Goal: Task Accomplishment & Management: Use online tool/utility

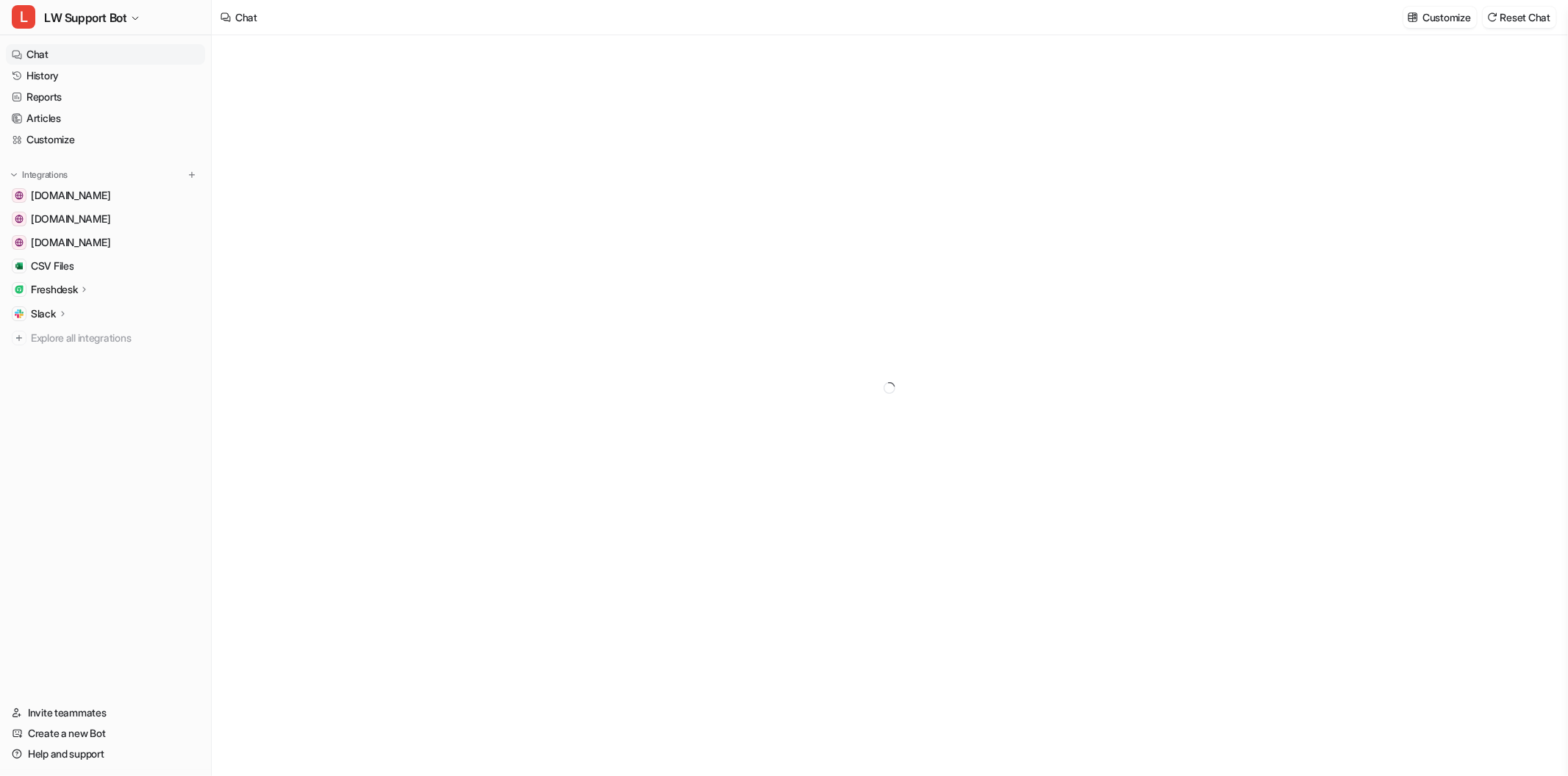
type textarea "**********"
click at [121, 101] on link "Reports" at bounding box center [105, 97] width 199 height 21
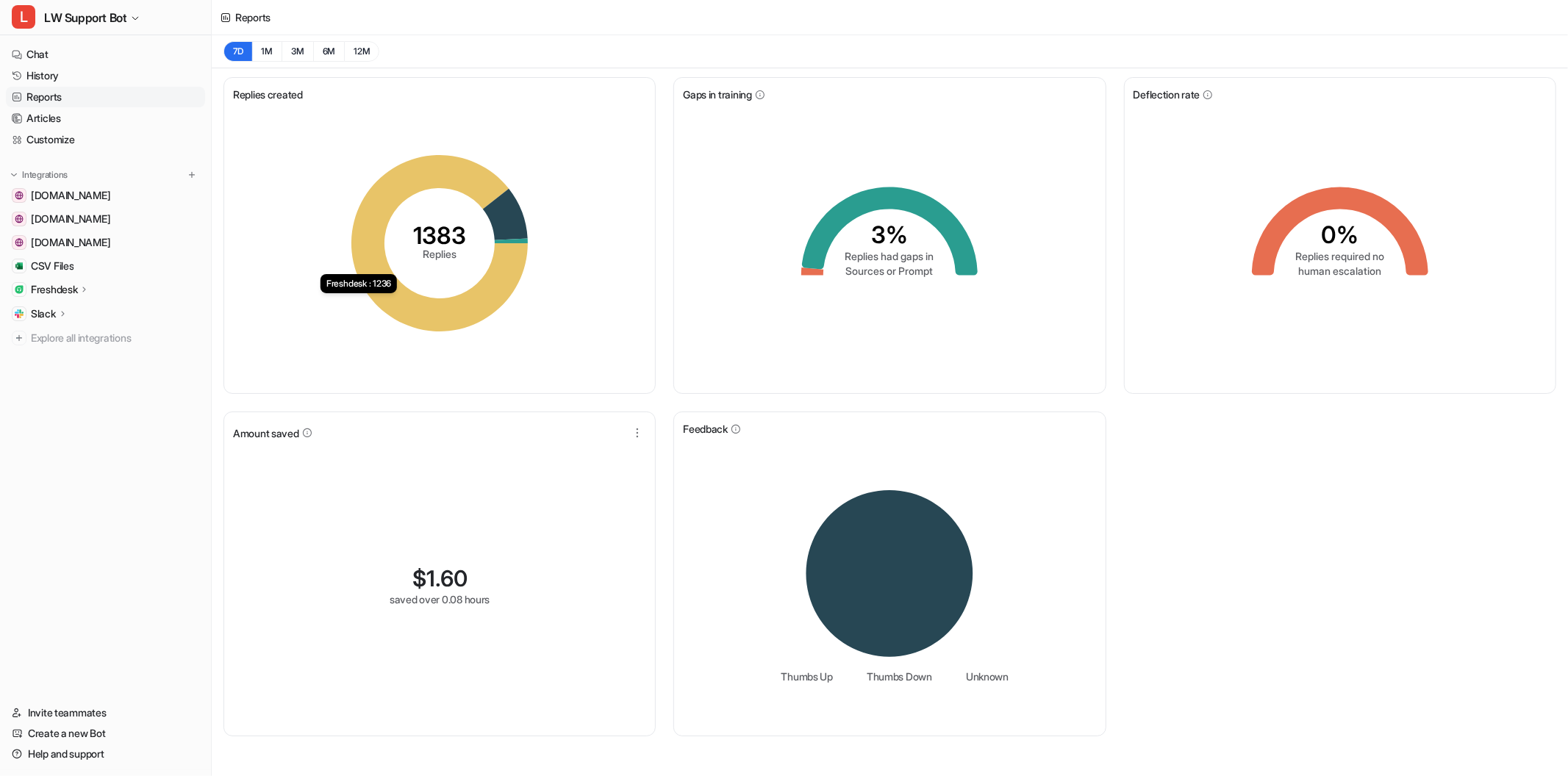
click at [479, 302] on icon at bounding box center [440, 244] width 177 height 177
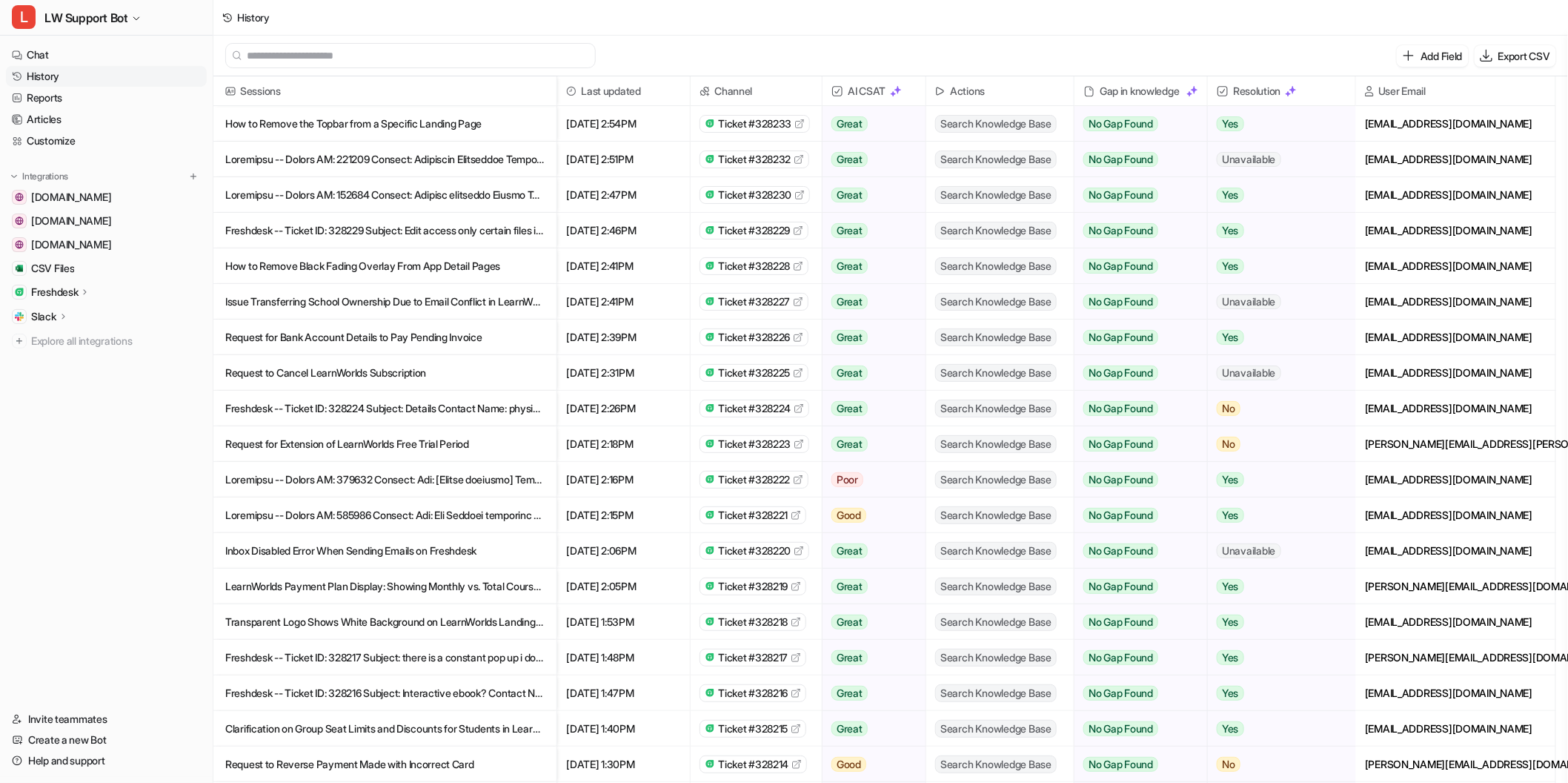
click at [492, 478] on p at bounding box center [385, 479] width 320 height 35
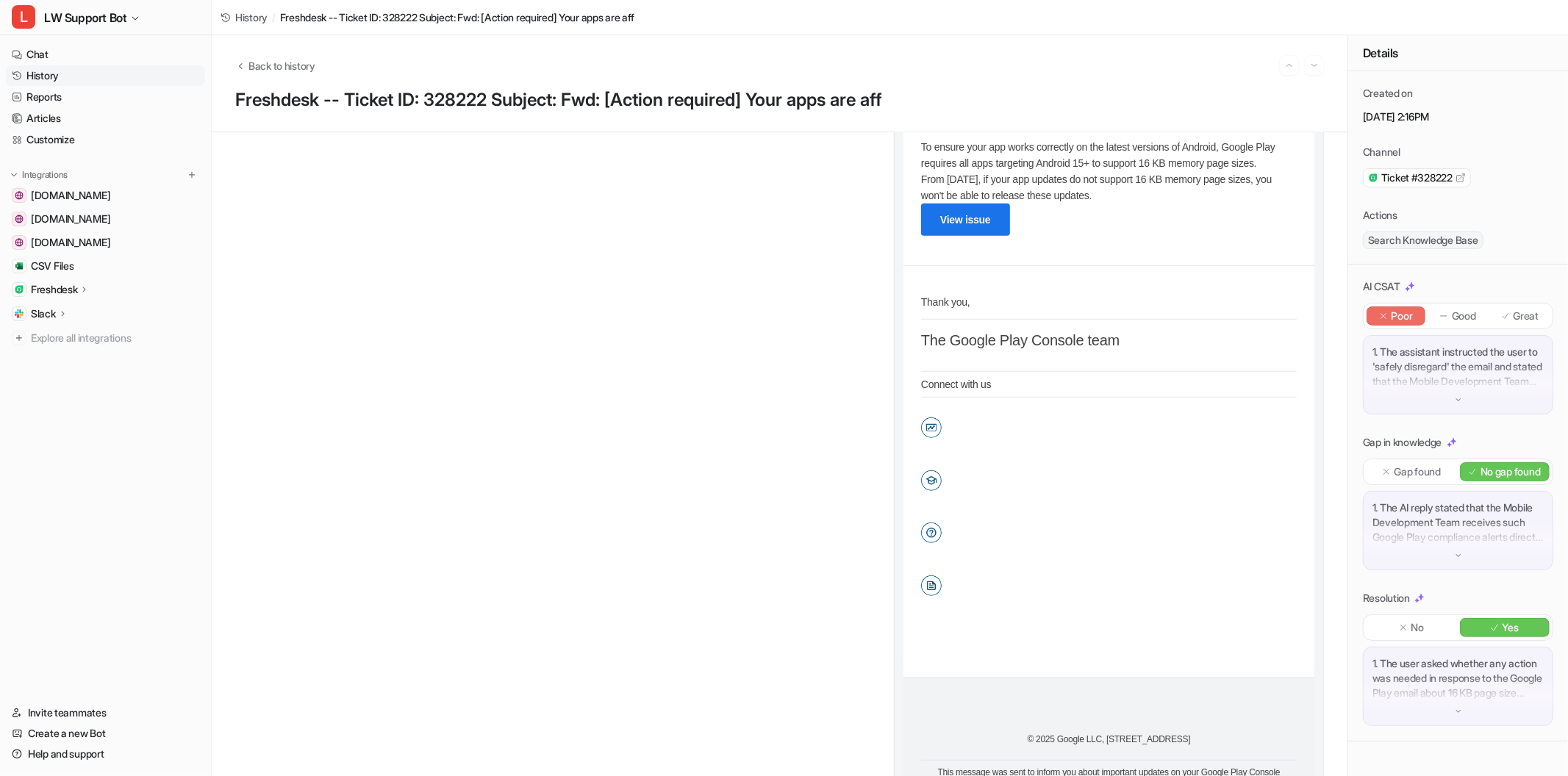
scroll to position [510, 0]
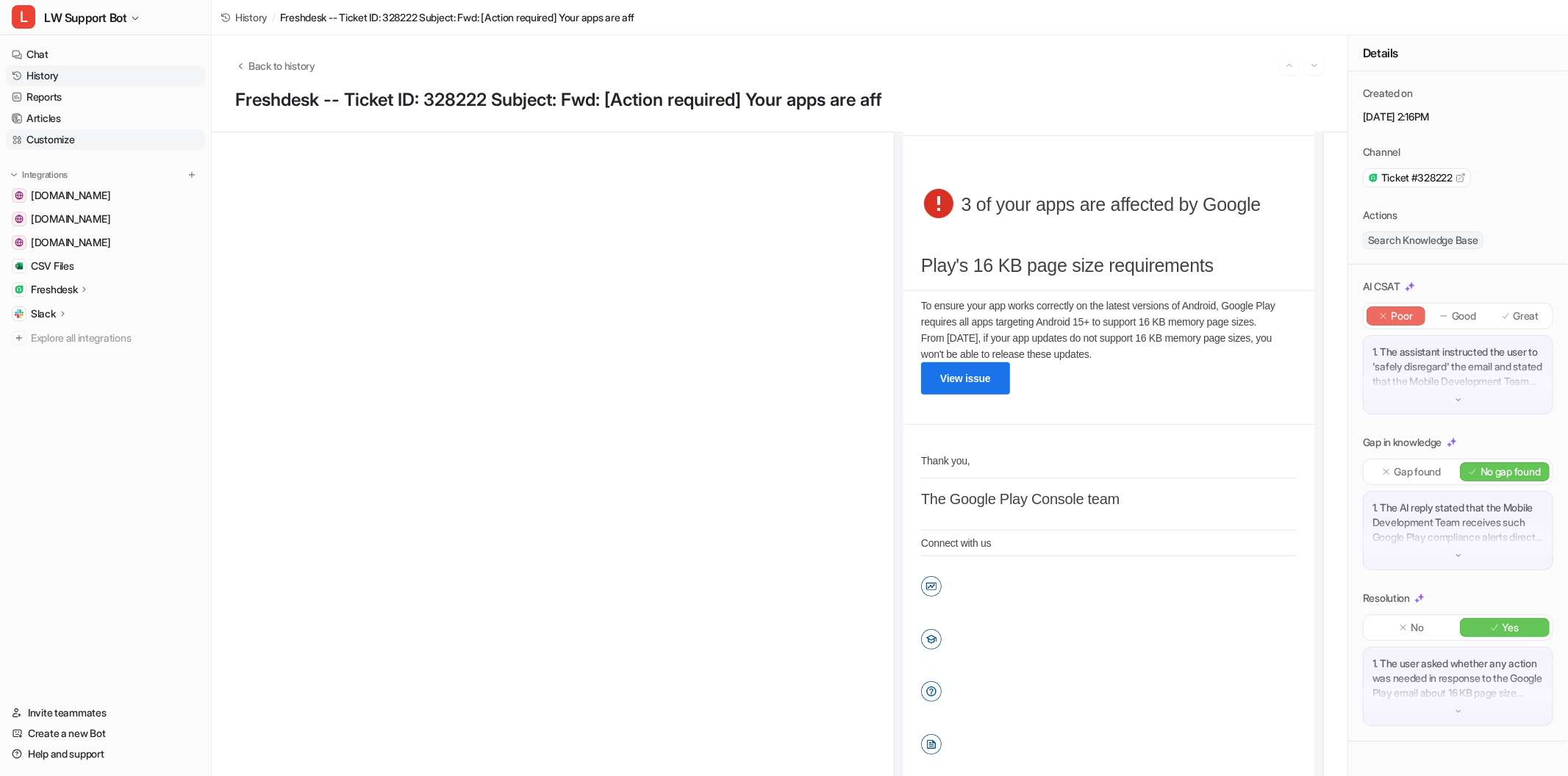
click at [64, 140] on link "Customize" at bounding box center [105, 139] width 199 height 21
